Goal: Task Accomplishment & Management: Use online tool/utility

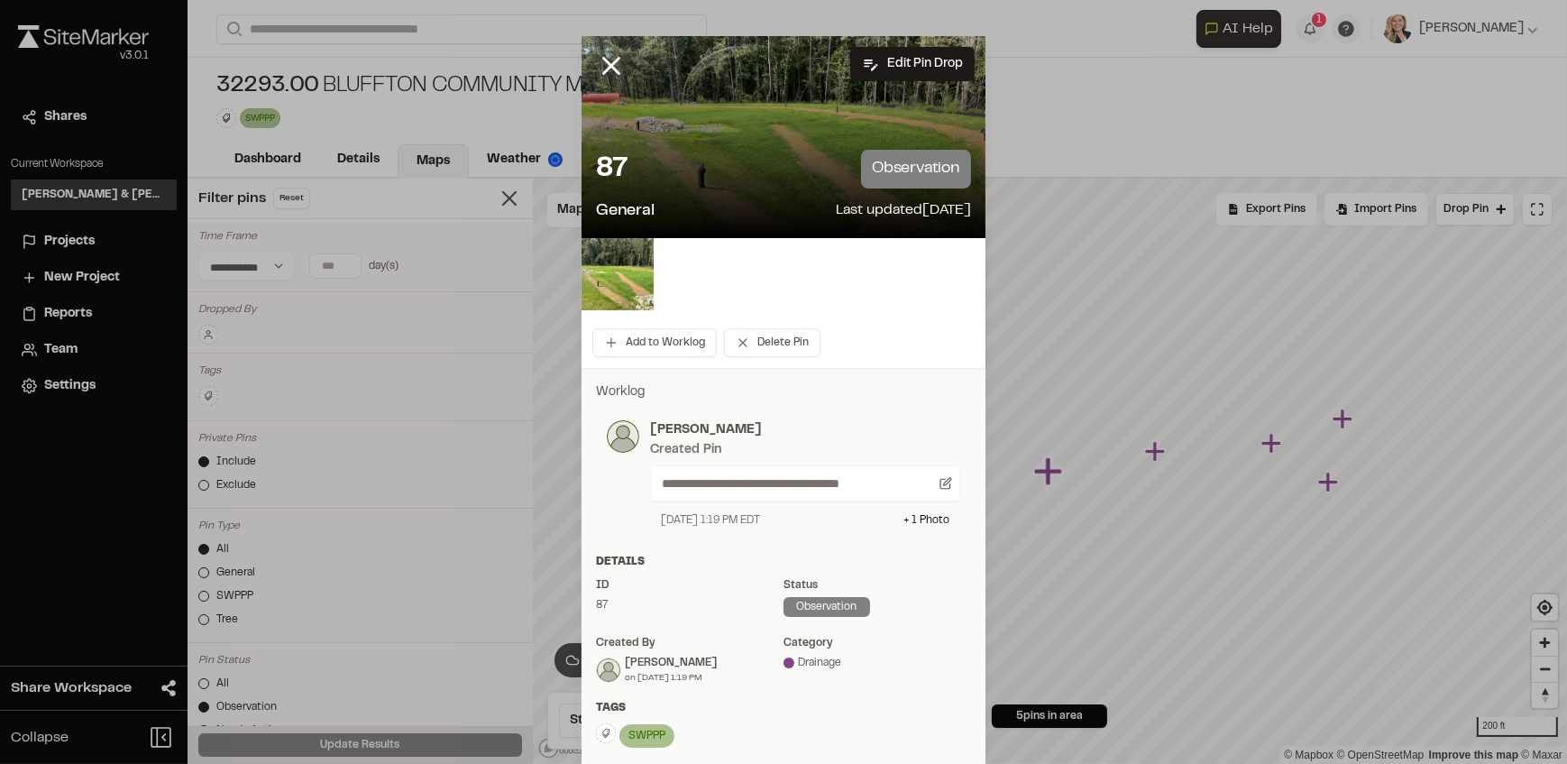
scroll to position [1951, 0]
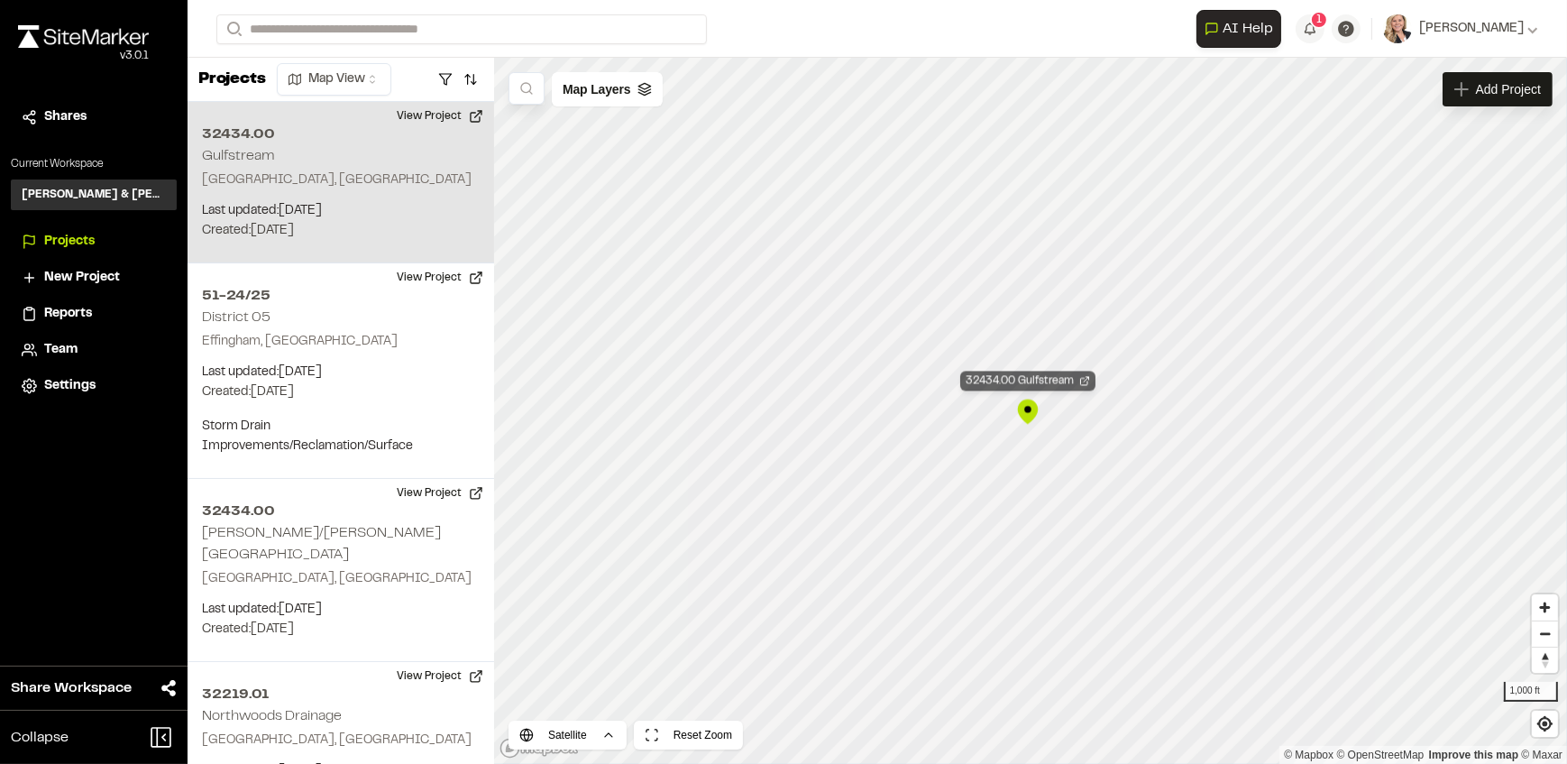
click at [1083, 380] on icon "Map marker" at bounding box center [1084, 380] width 11 height 11
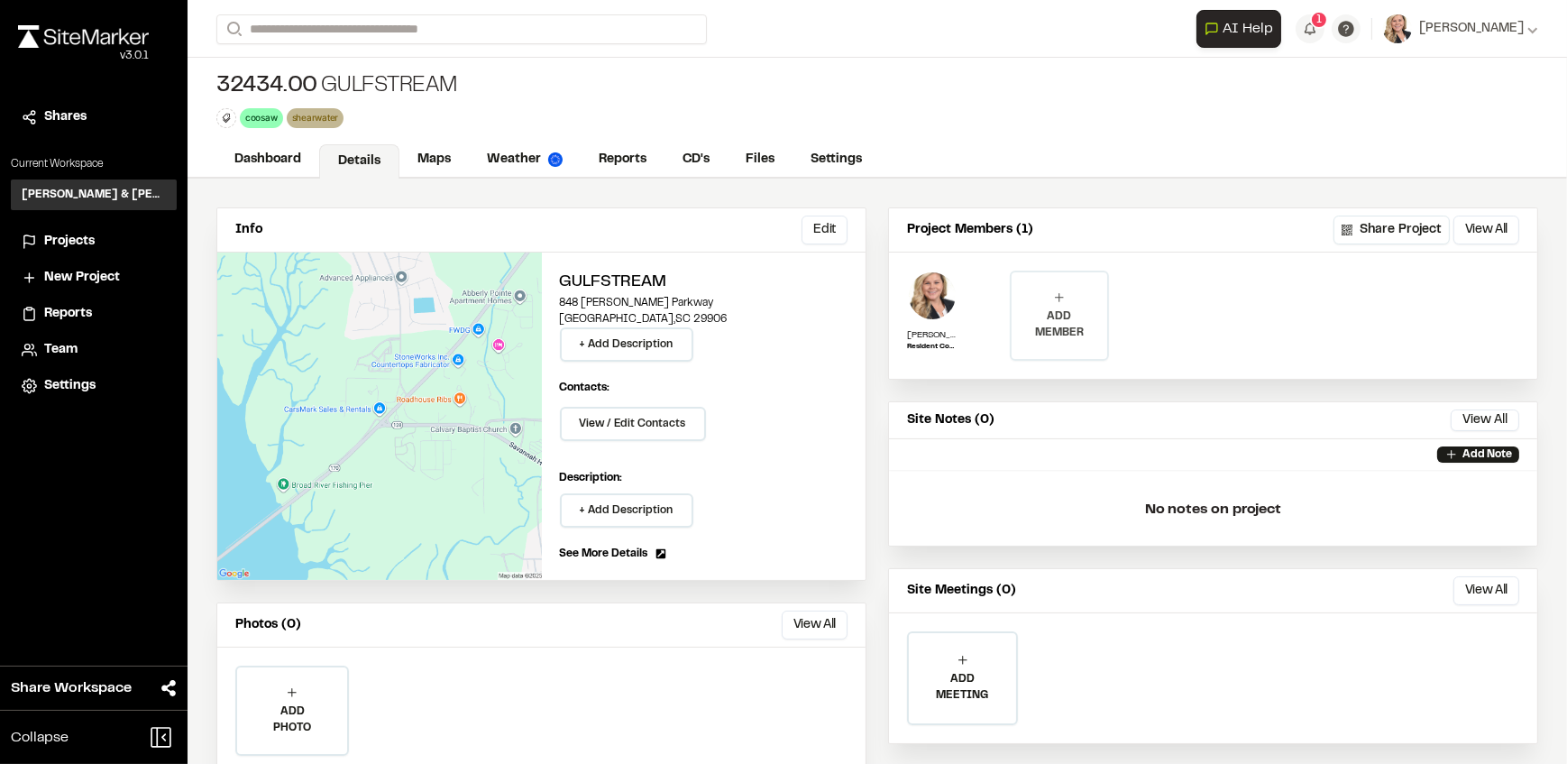
click at [1052, 308] on p "ADD MEMBER" at bounding box center [1059, 324] width 96 height 32
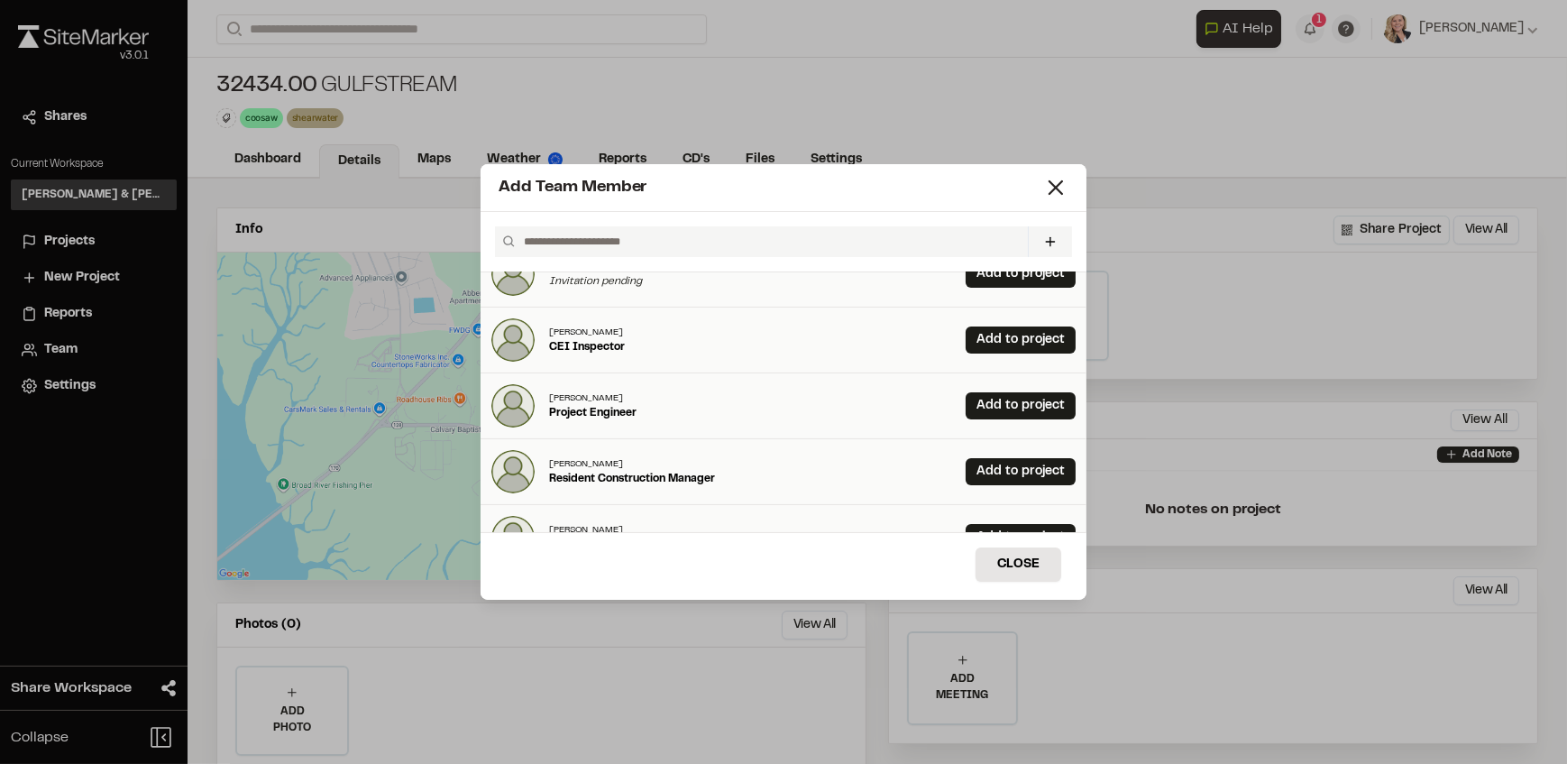
scroll to position [245, 0]
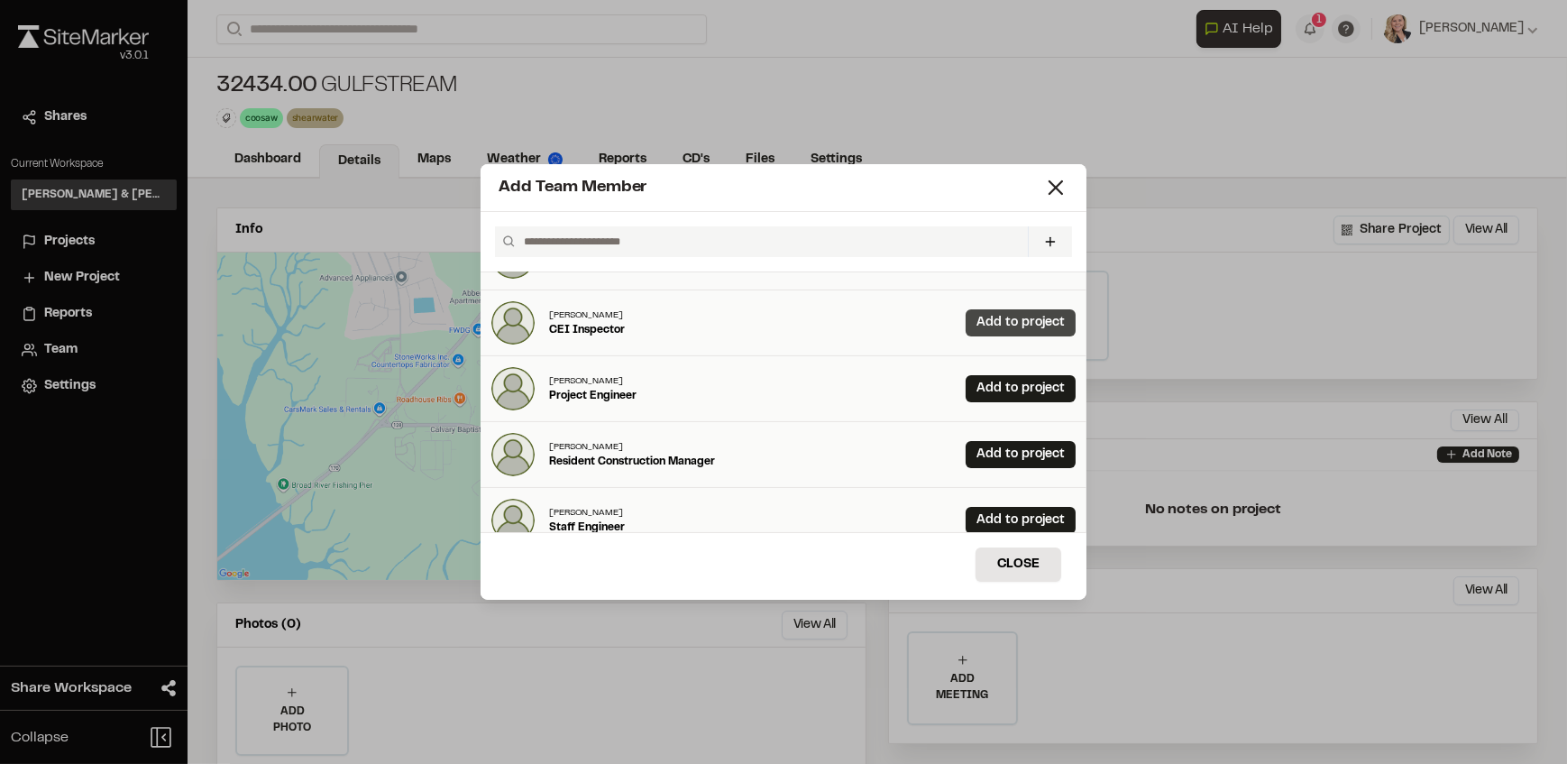
click at [992, 318] on link "Add to project" at bounding box center [1020, 322] width 110 height 27
click at [993, 451] on link "Add to project" at bounding box center [1020, 454] width 110 height 27
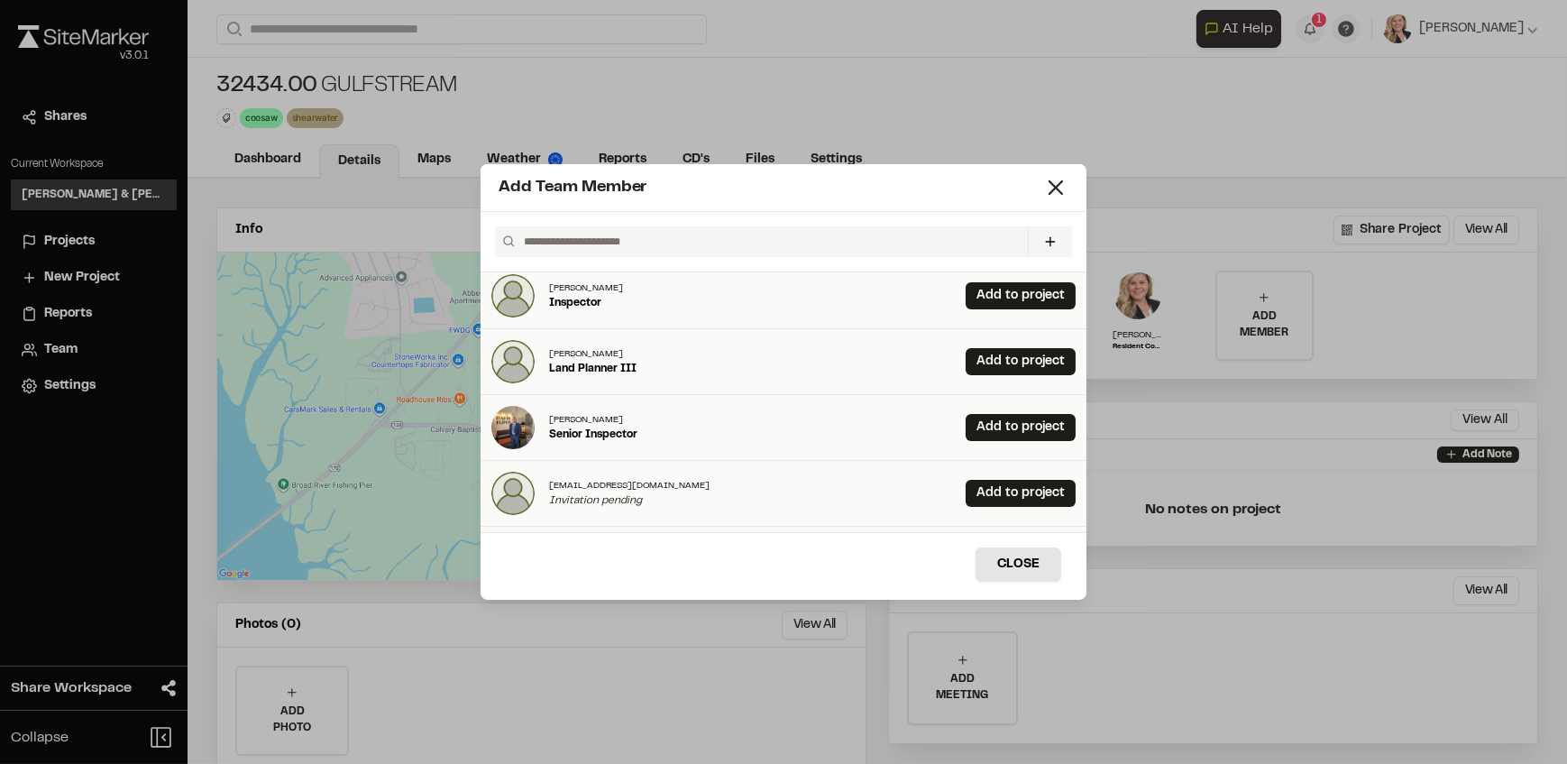
scroll to position [0, 0]
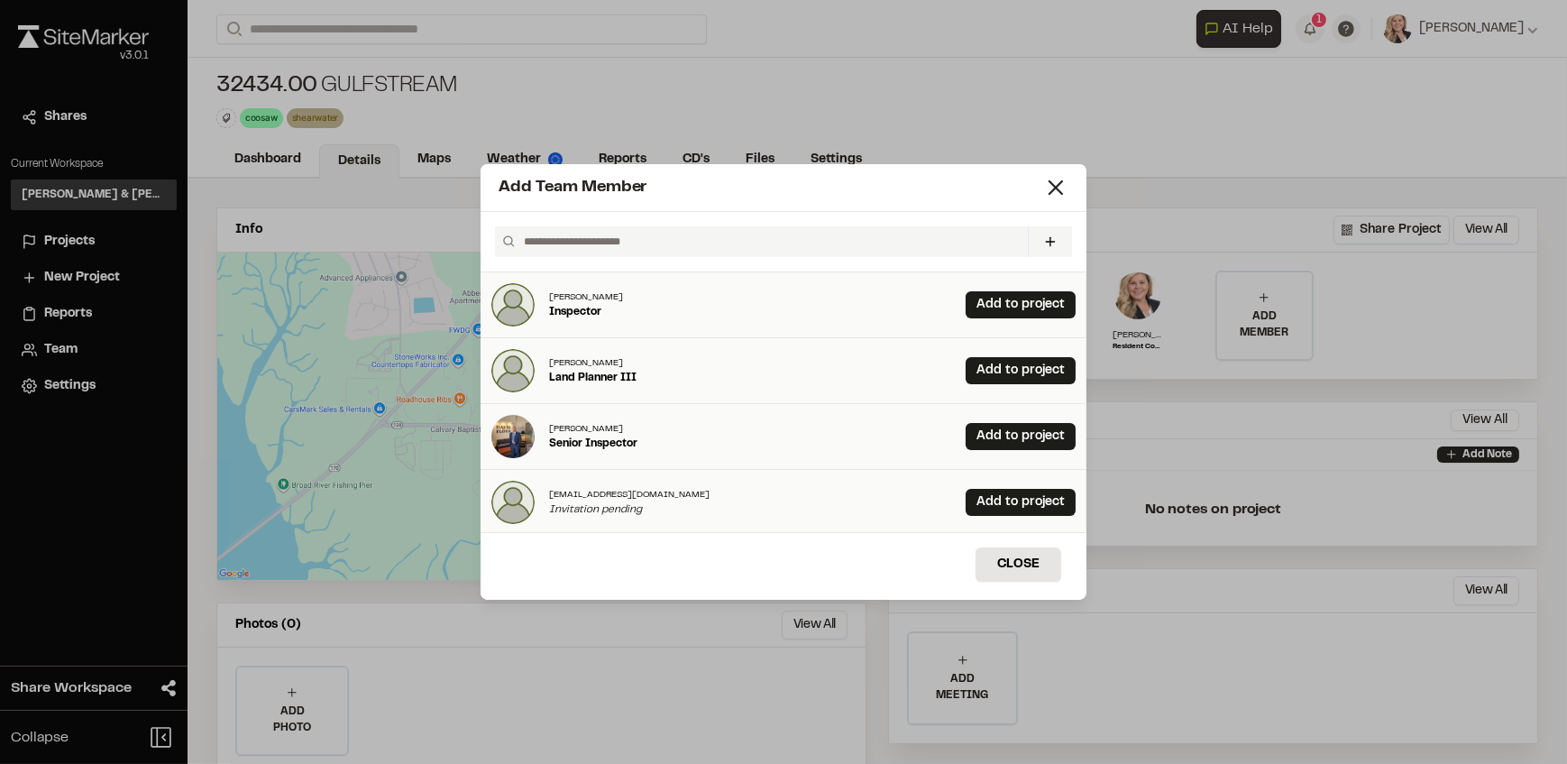
click at [707, 231] on input "text" at bounding box center [769, 241] width 504 height 31
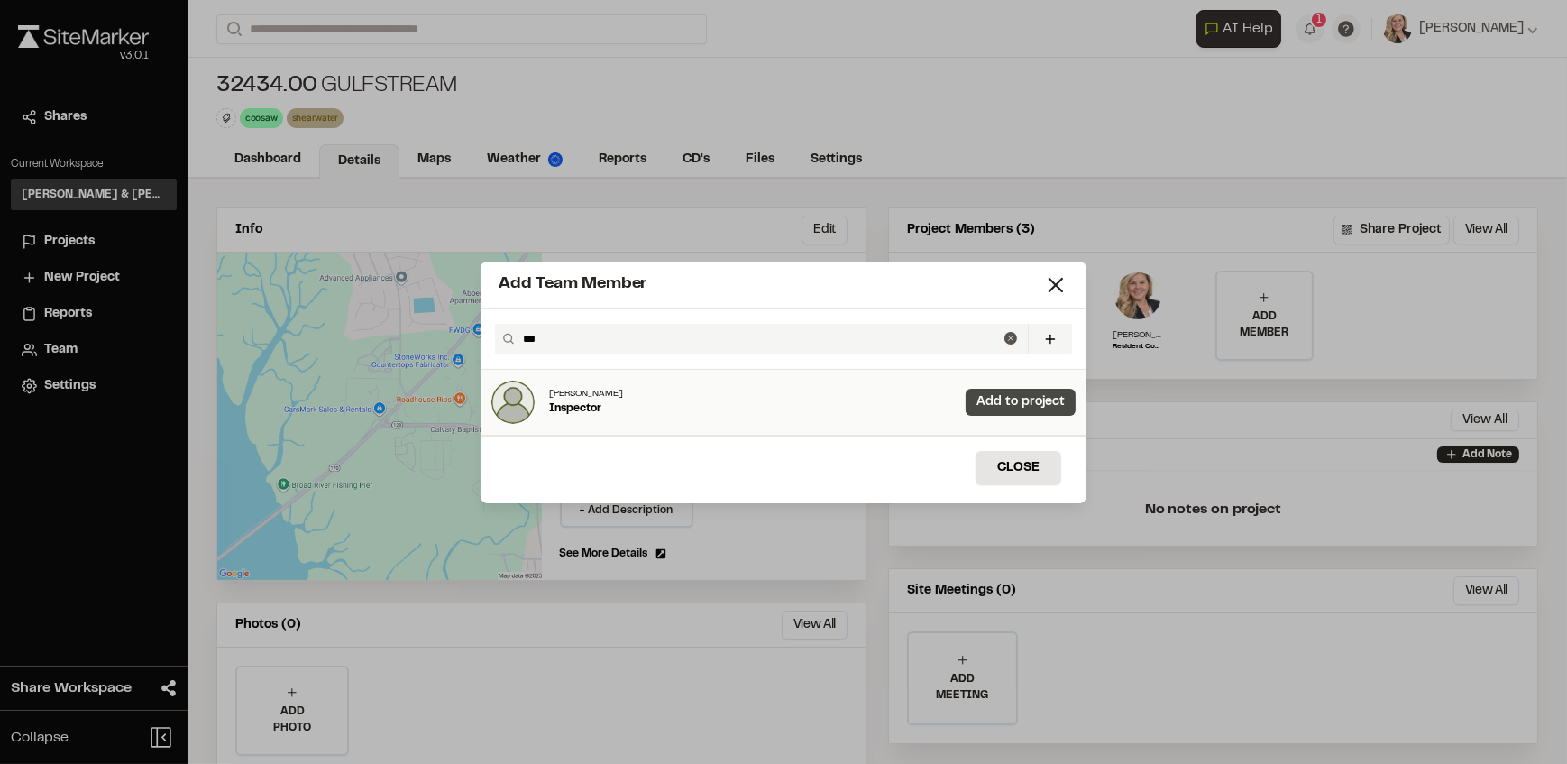
type input "***"
click at [1011, 395] on link "Add to project" at bounding box center [1020, 402] width 110 height 27
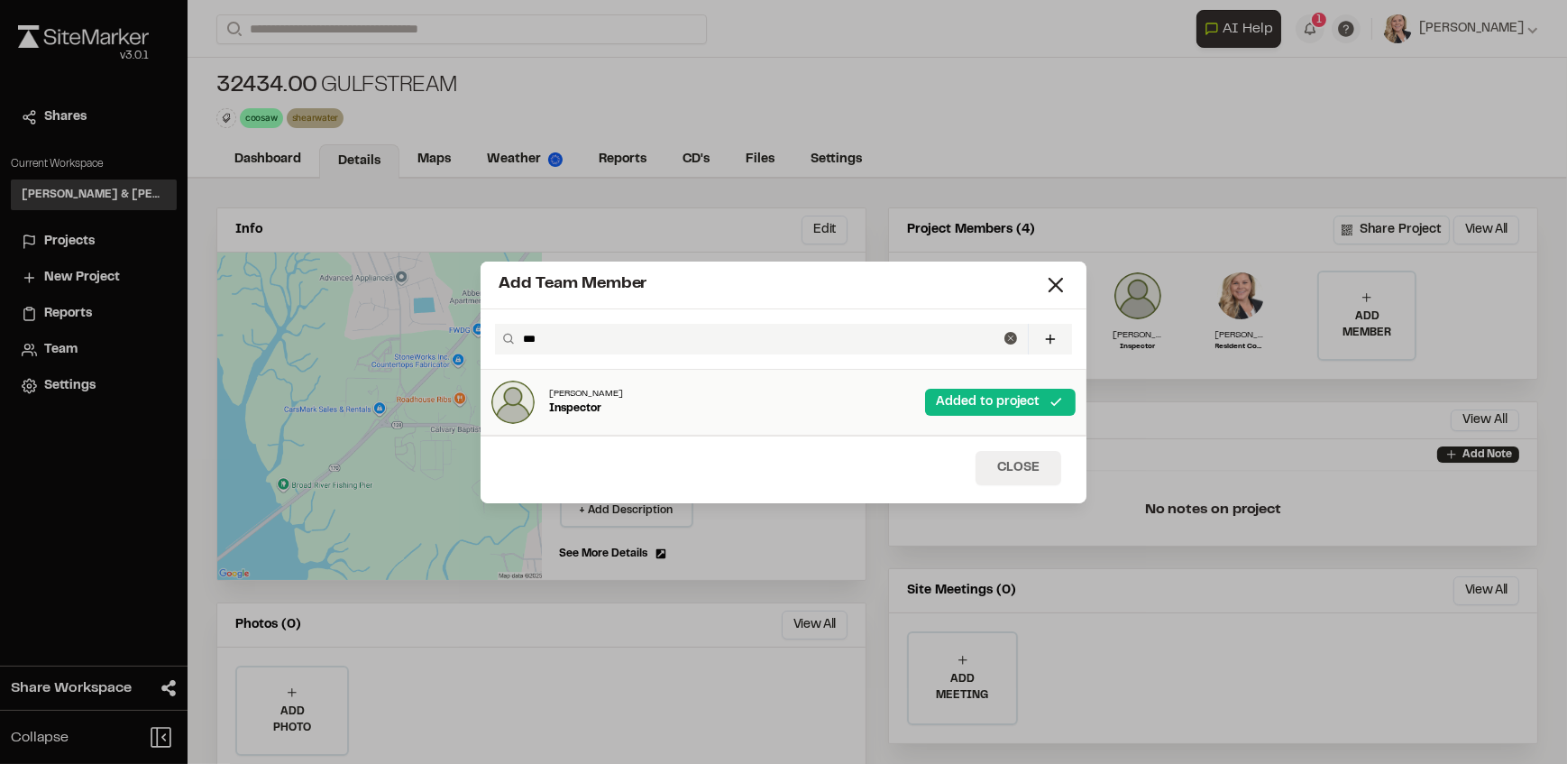
click at [1030, 462] on button "Close" at bounding box center [1018, 468] width 86 height 34
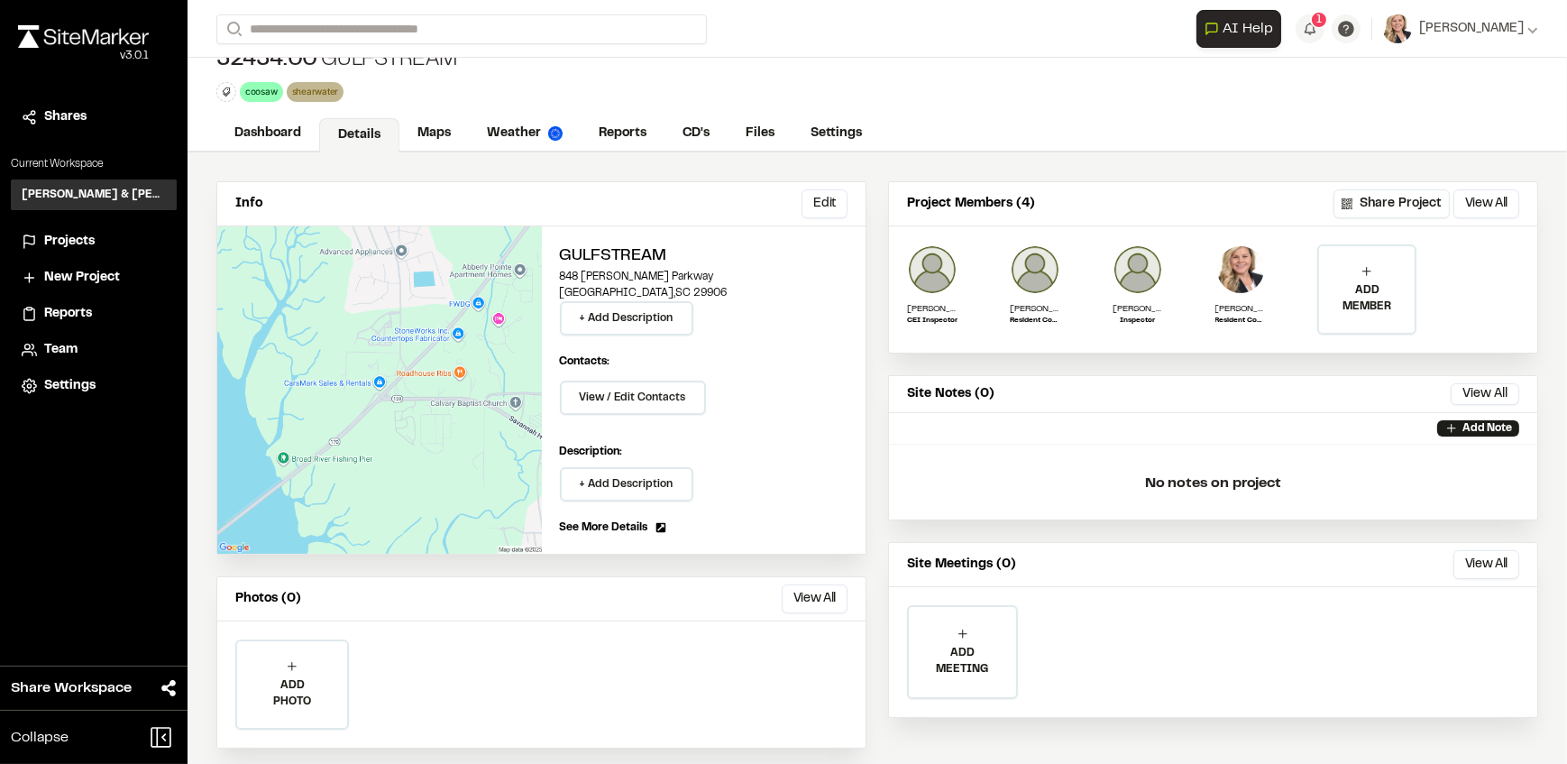
scroll to position [36, 0]
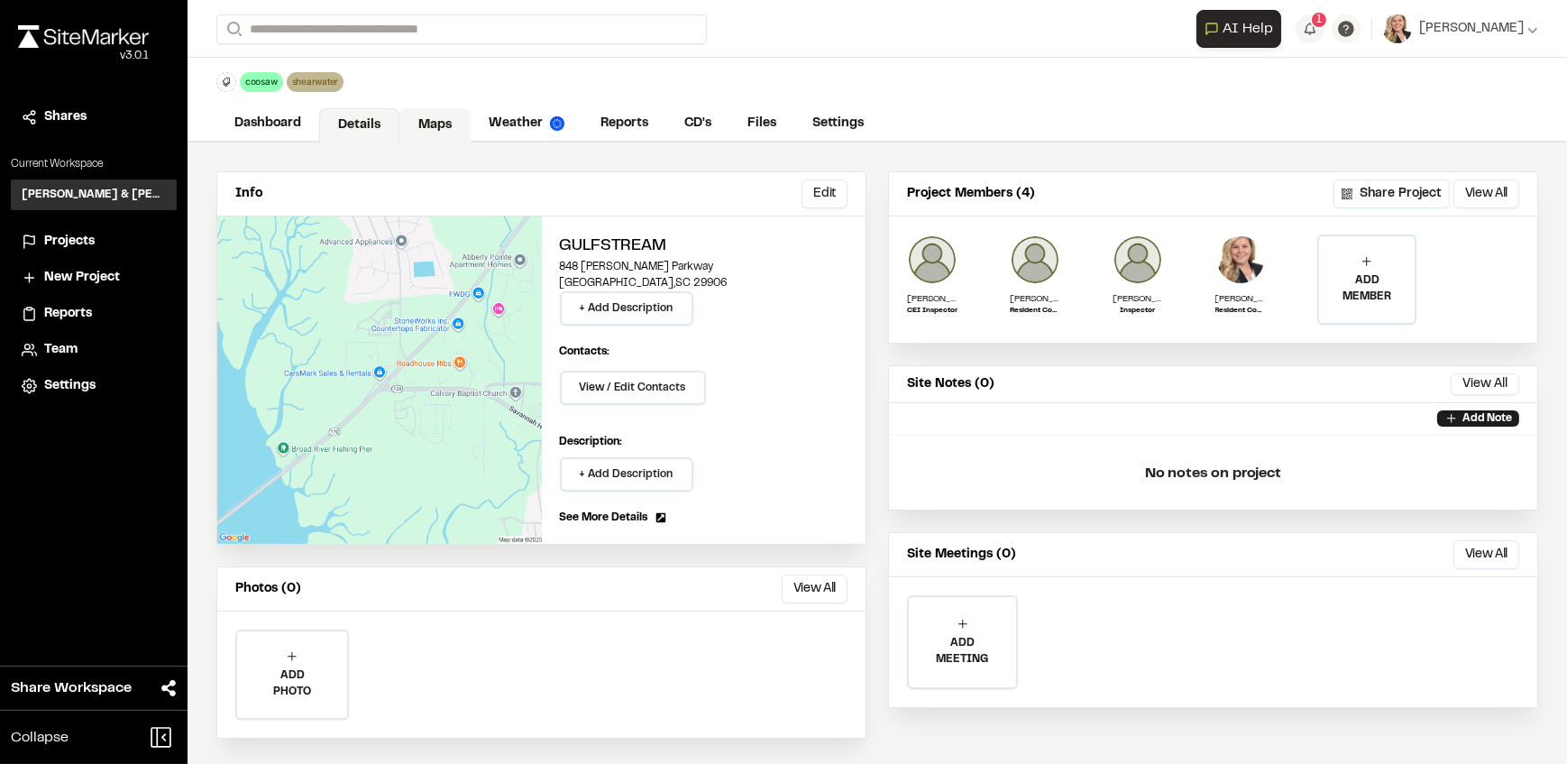
click at [423, 126] on link "Maps" at bounding box center [434, 125] width 71 height 34
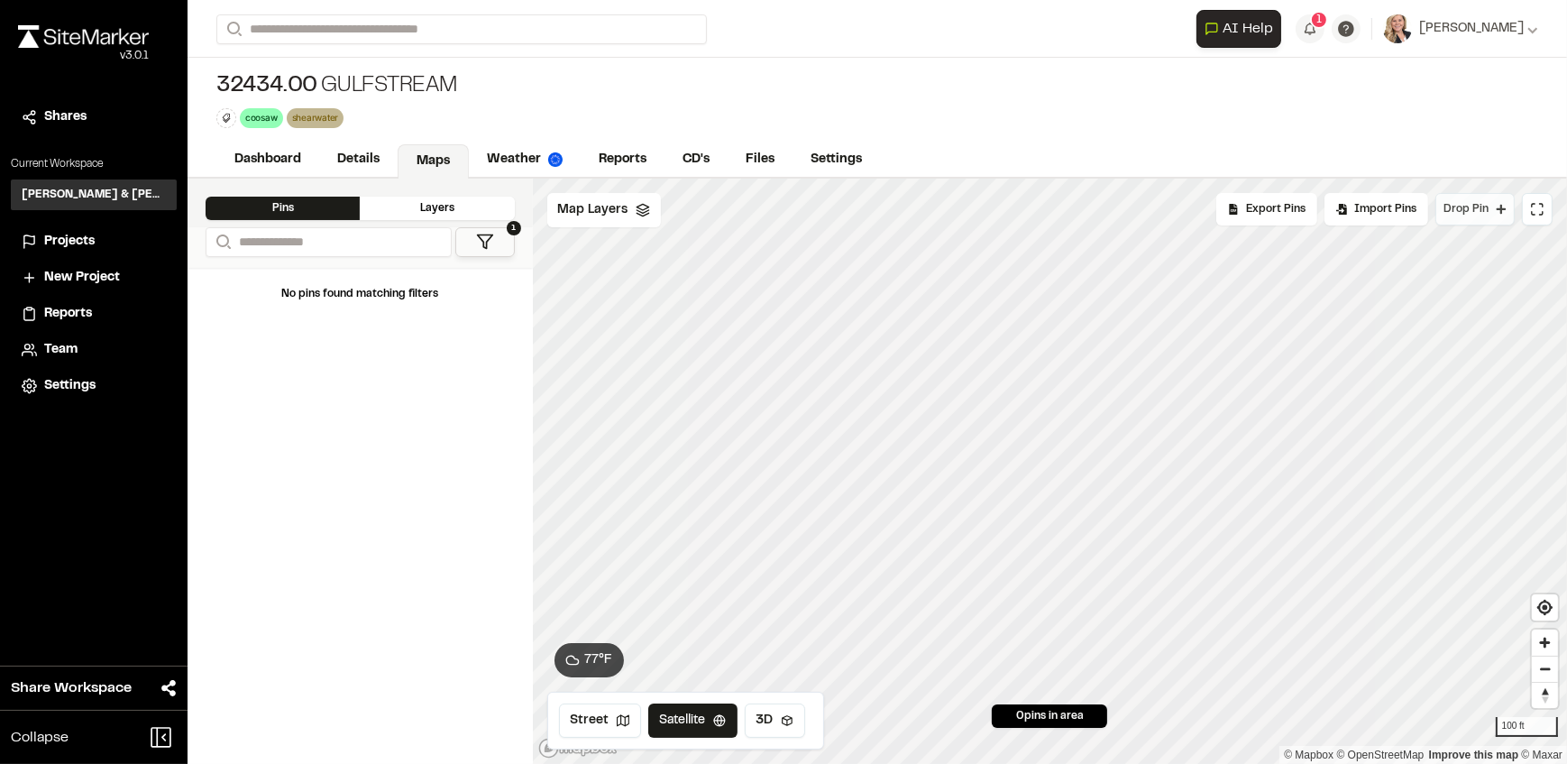
click at [1466, 206] on span "Drop Pin" at bounding box center [1465, 209] width 45 height 16
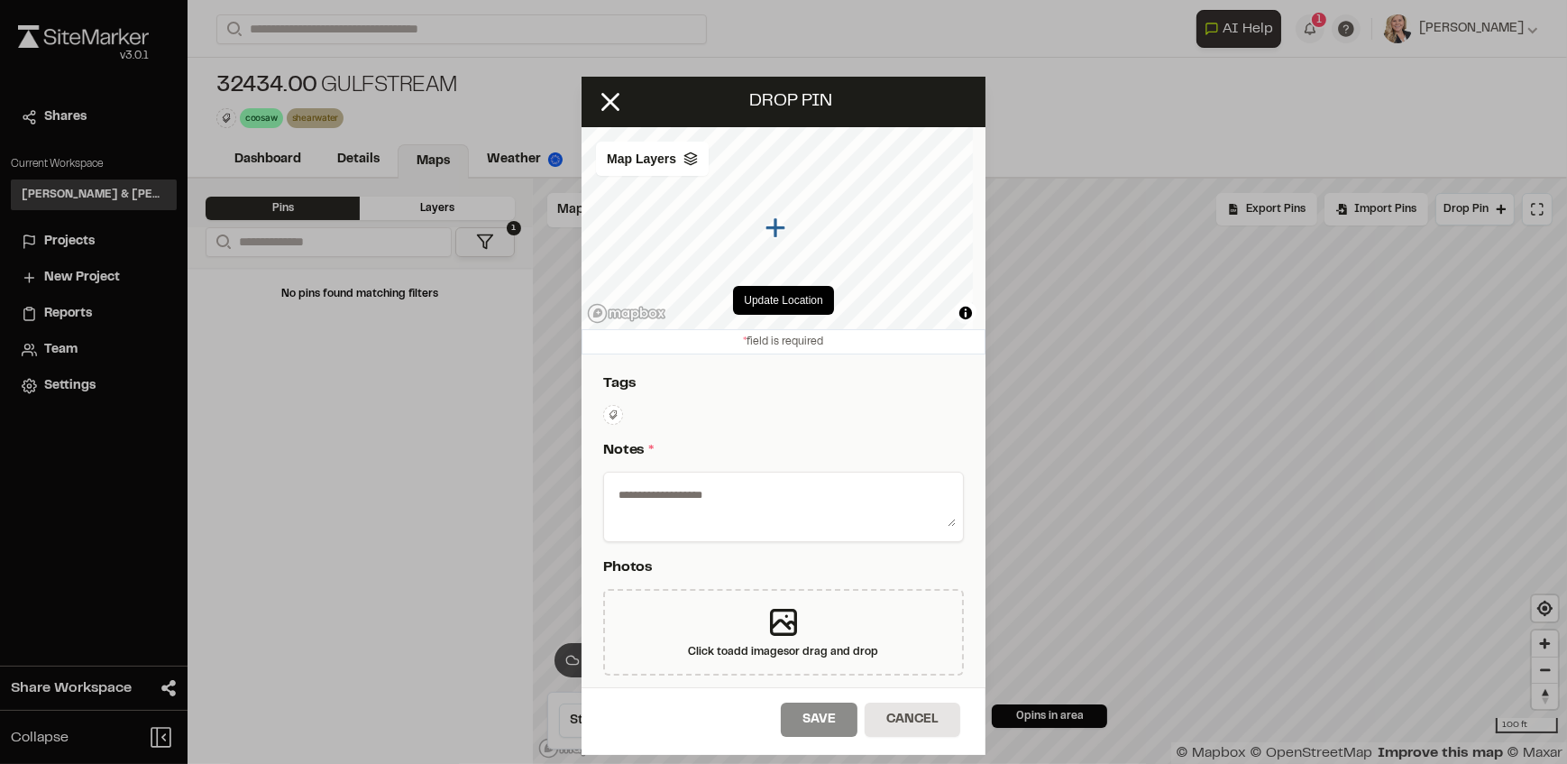
click at [613, 417] on icon at bounding box center [613, 413] width 8 height 9
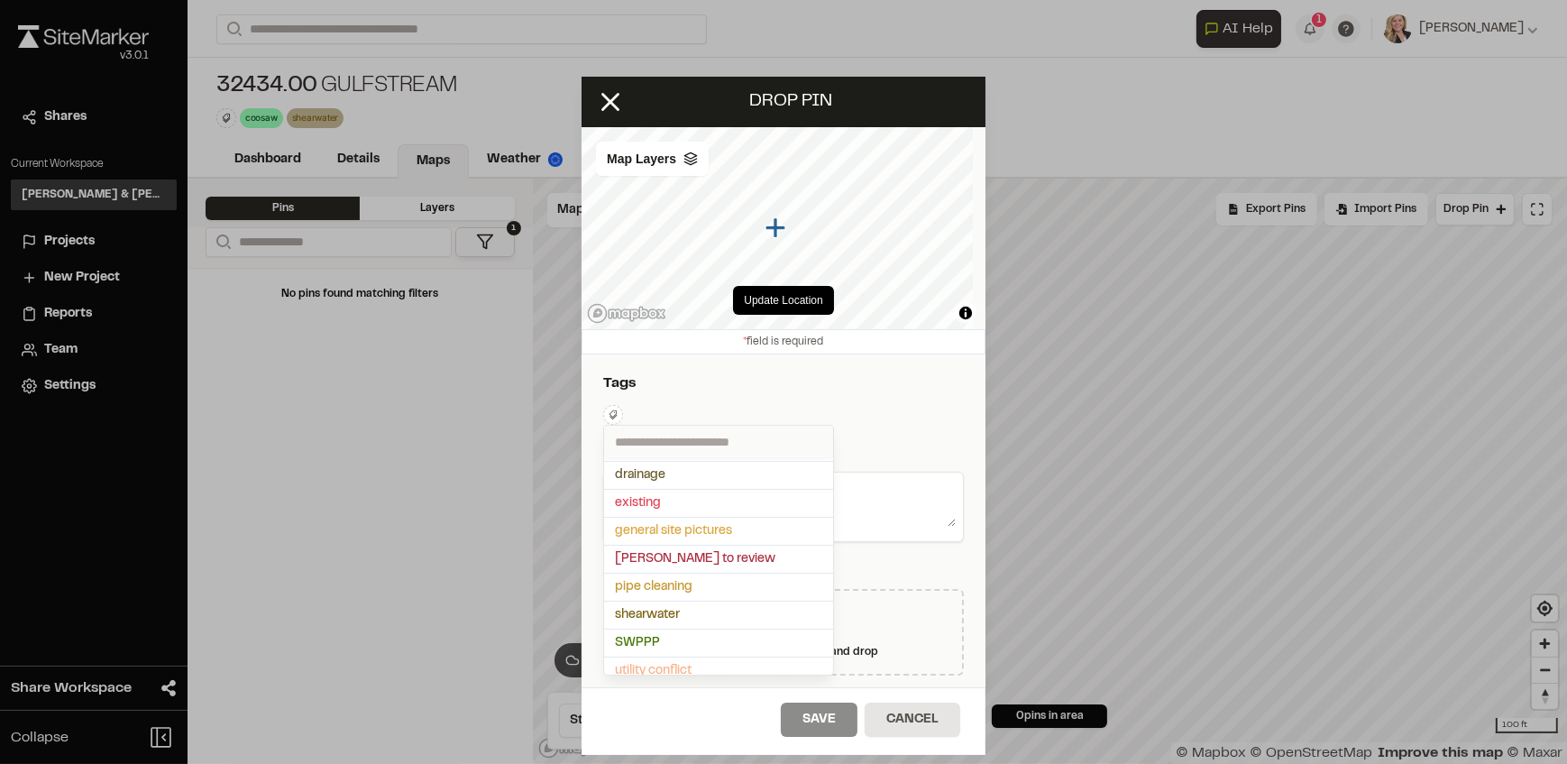
scroll to position [201, 0]
click at [658, 605] on span "shearwater" at bounding box center [718, 606] width 207 height 20
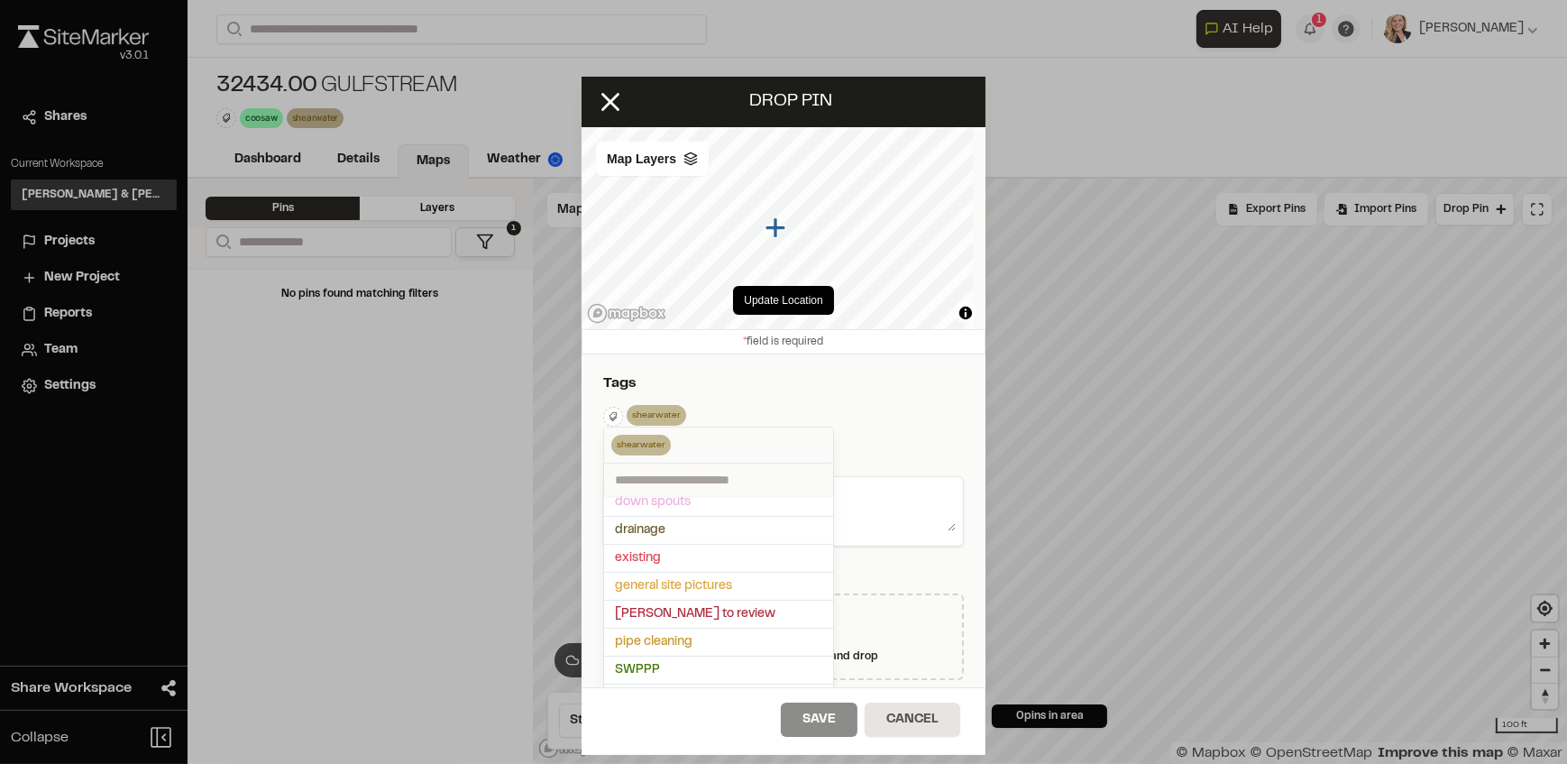
scroll to position [173, 0]
click at [800, 374] on div at bounding box center [783, 382] width 1567 height 764
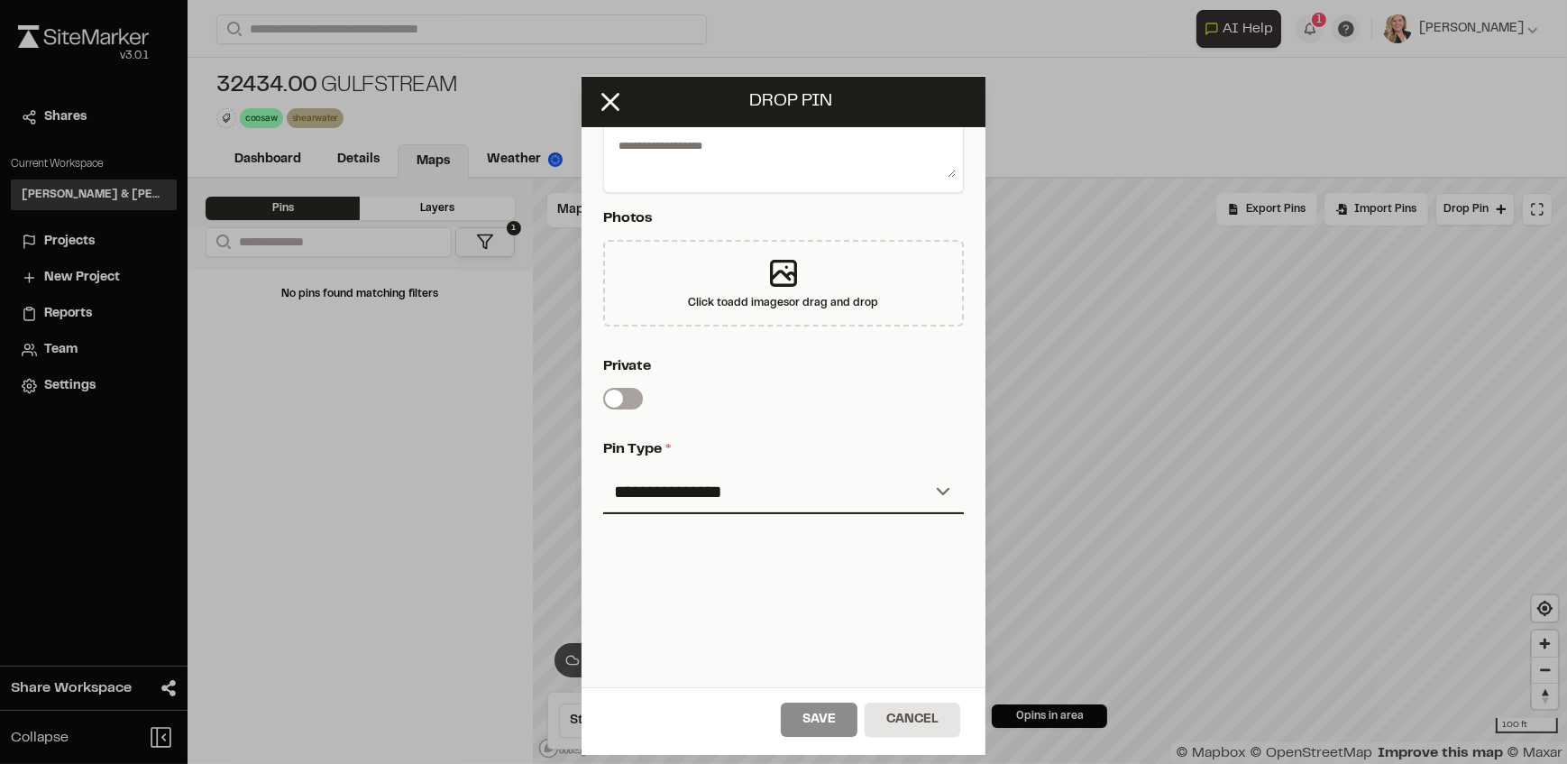
scroll to position [368, 0]
click at [790, 485] on select "**********" at bounding box center [783, 489] width 361 height 43
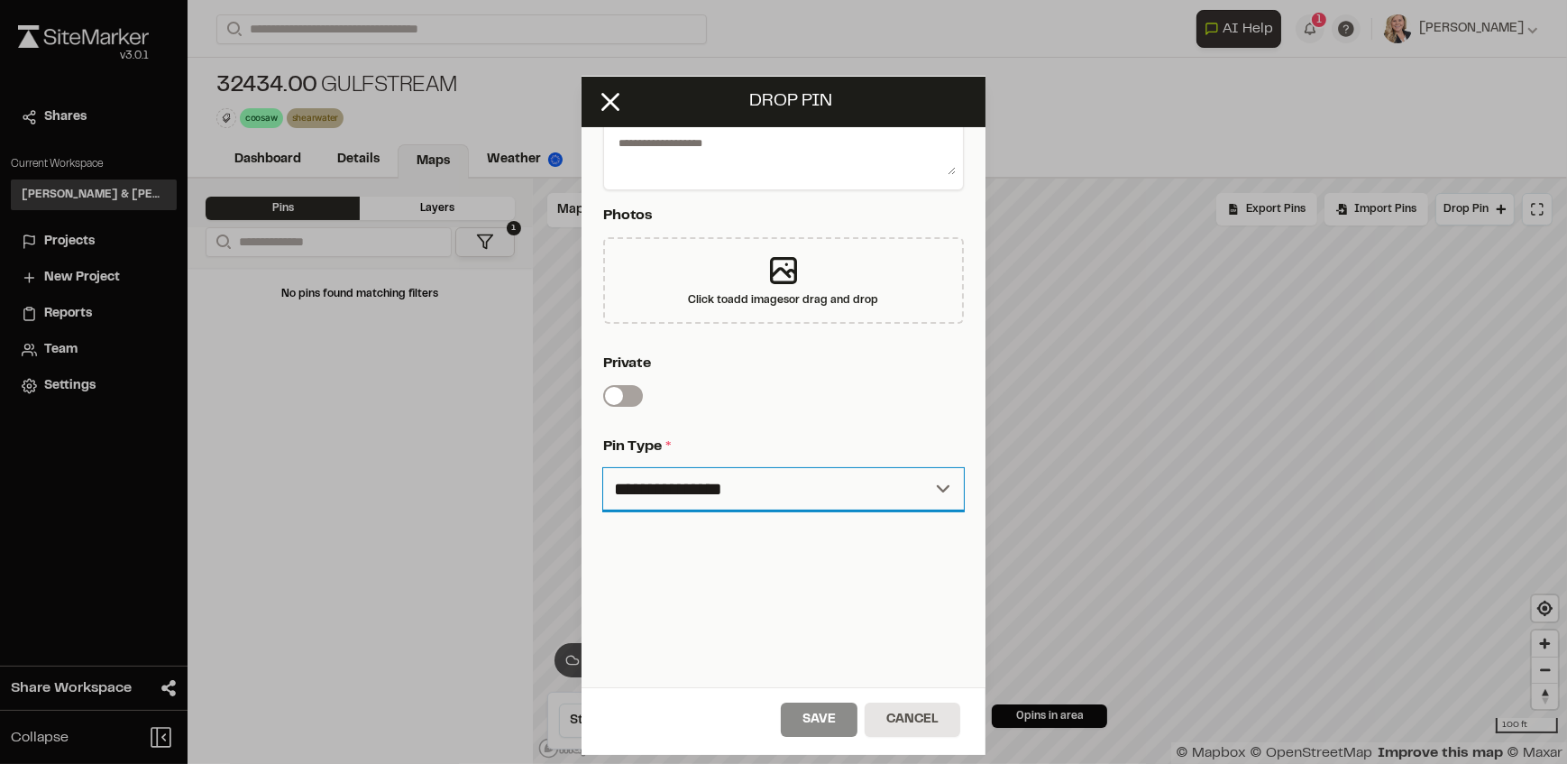
select select "****"
click at [603, 468] on select "**********" at bounding box center [783, 489] width 361 height 43
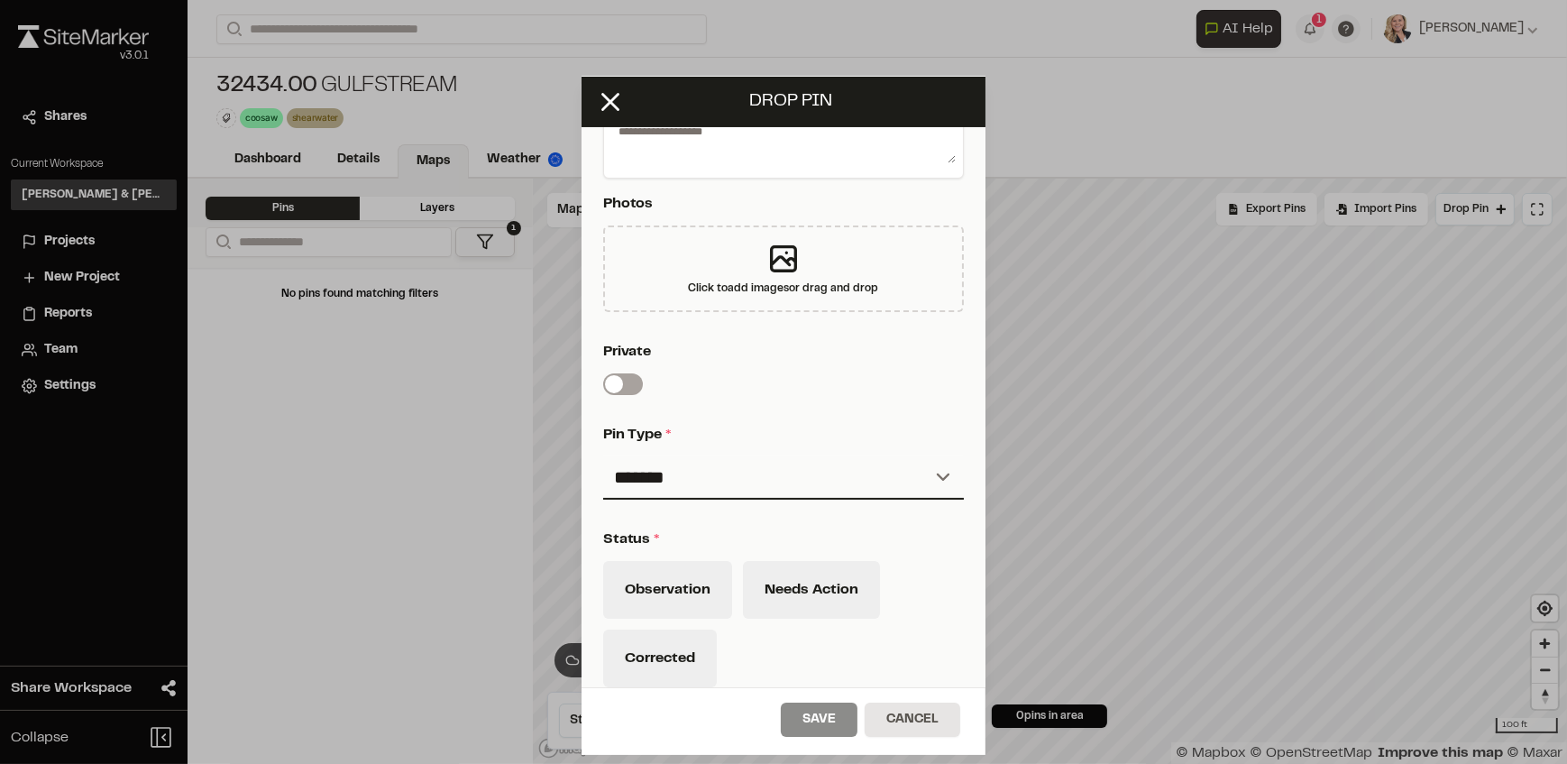
click at [904, 555] on div "Status * Observation Needs Action Corrected" at bounding box center [783, 612] width 361 height 169
click at [864, 388] on div "Private Switch label" at bounding box center [783, 368] width 361 height 54
click at [614, 112] on icon at bounding box center [610, 102] width 31 height 31
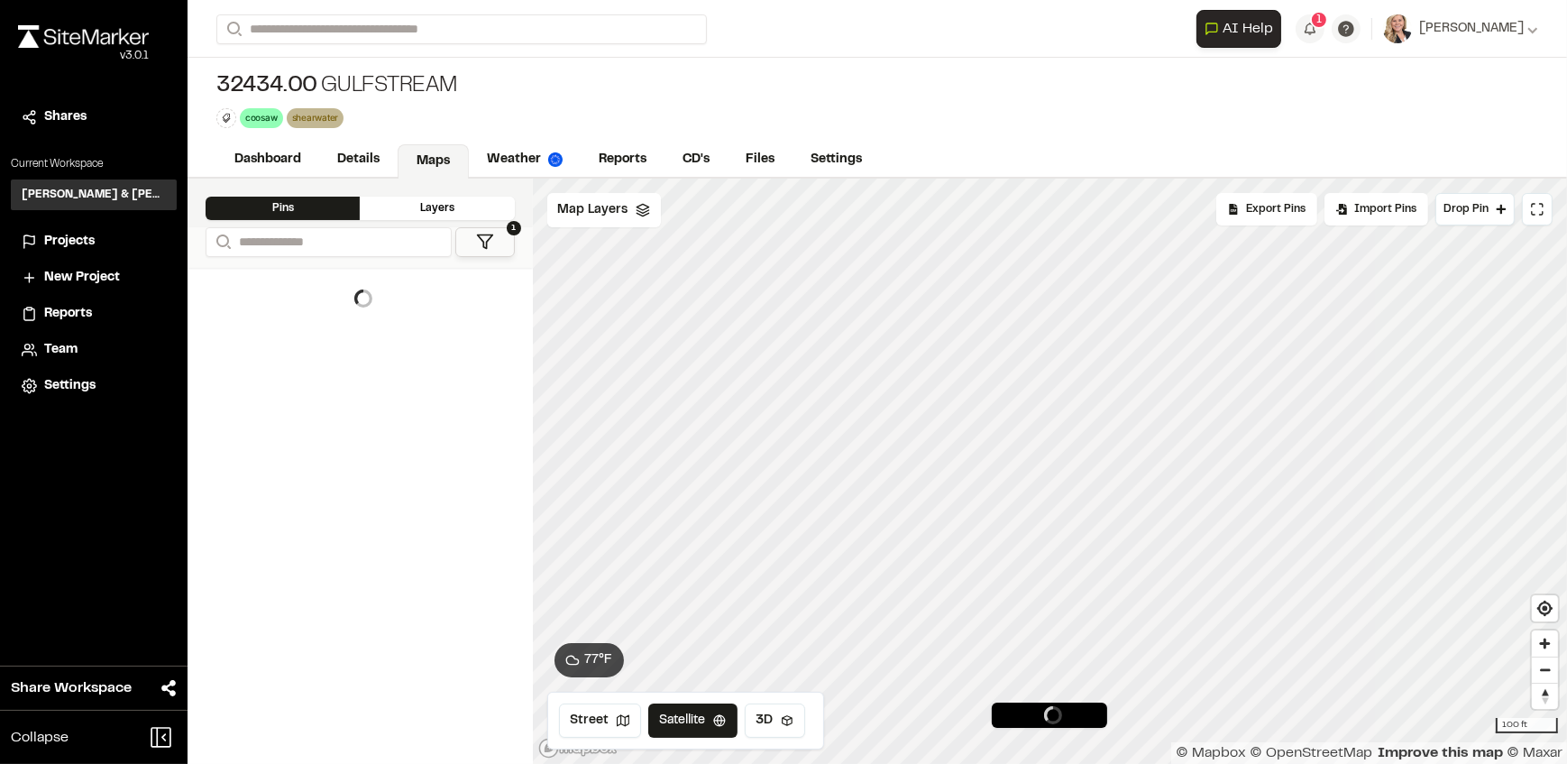
click at [766, 107] on div "32434.00 Gulfstream coosaw Delete Rename Edit Color Delete Tag Are you sure you…" at bounding box center [876, 100] width 1379 height 85
